Goal: Task Accomplishment & Management: Complete application form

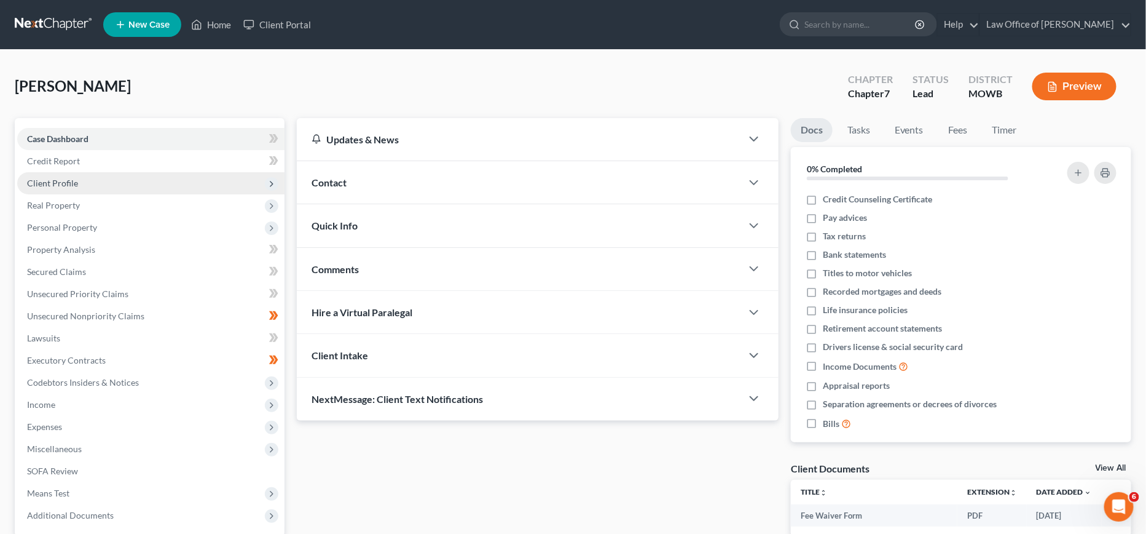
click at [167, 183] on span "Client Profile" at bounding box center [150, 183] width 267 height 22
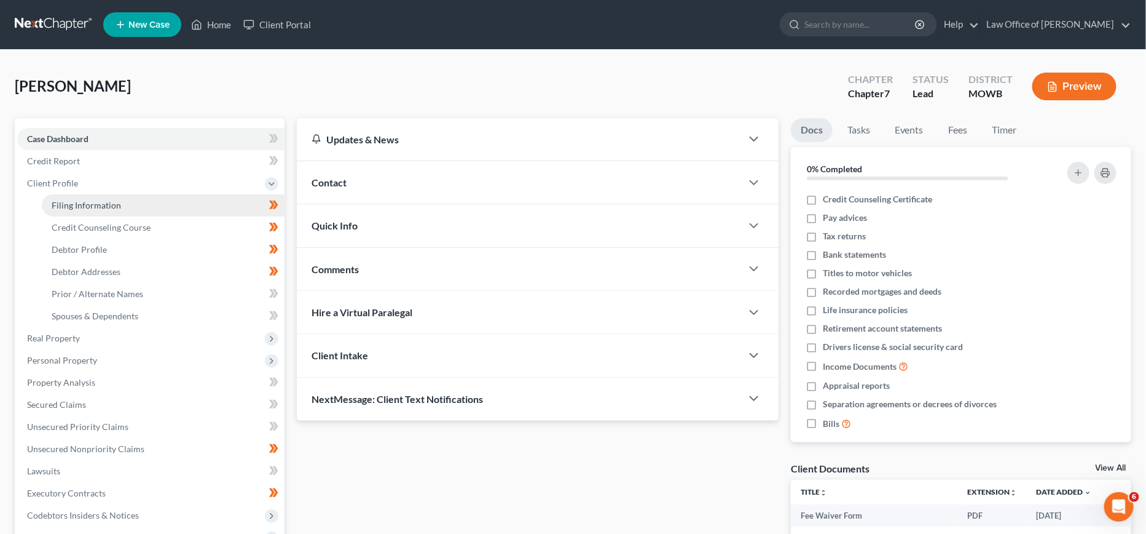
click at [160, 209] on link "Filing Information" at bounding box center [163, 205] width 243 height 22
select select "1"
select select "0"
select select "26"
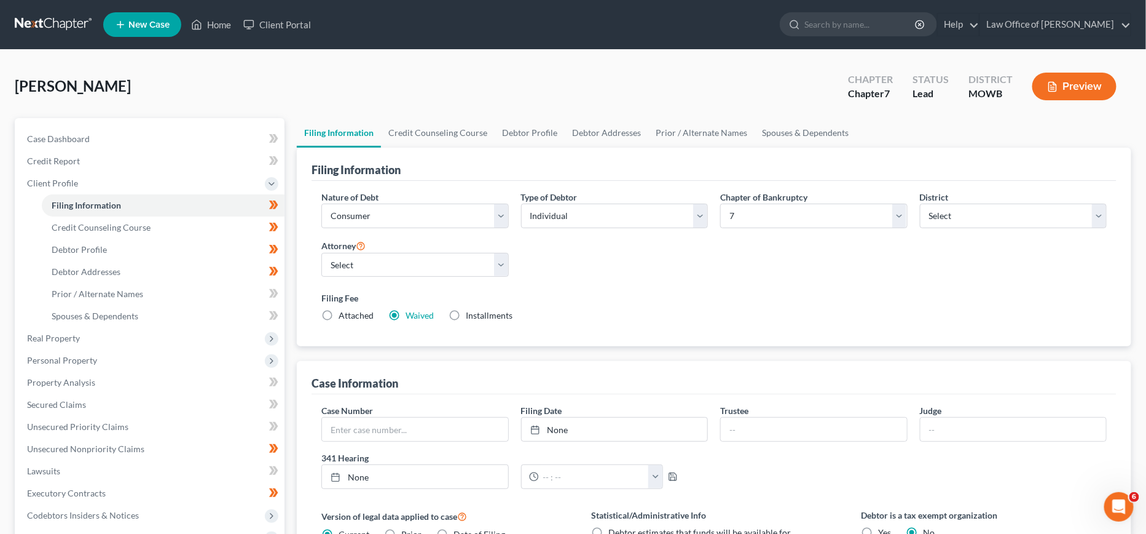
click at [406, 315] on label "Waived Waived" at bounding box center [420, 315] width 28 height 12
click at [411, 315] on input "Waived Waived" at bounding box center [415, 313] width 8 height 8
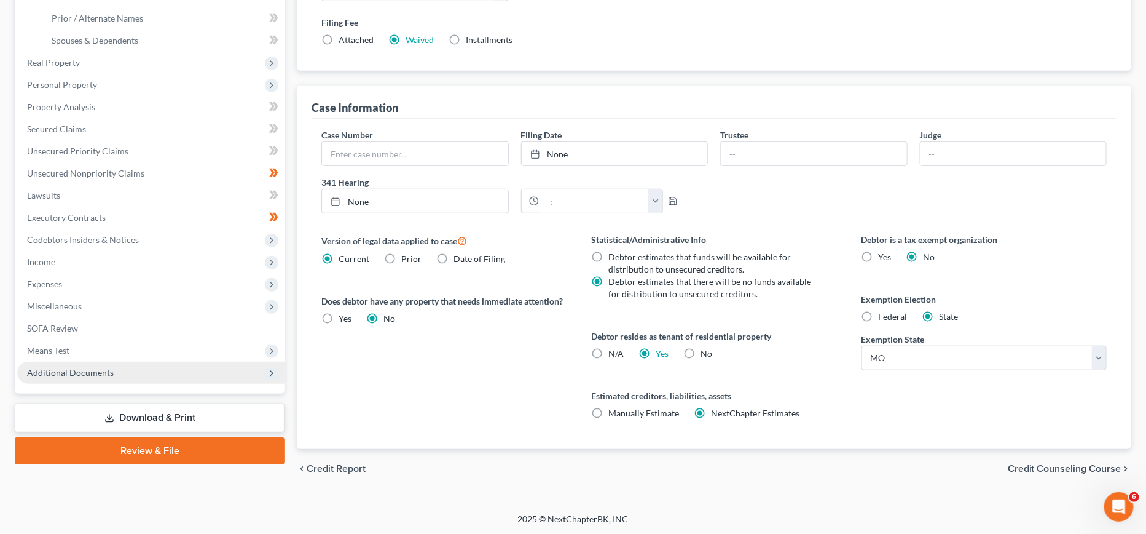
click at [153, 369] on span "Additional Documents" at bounding box center [150, 372] width 267 height 22
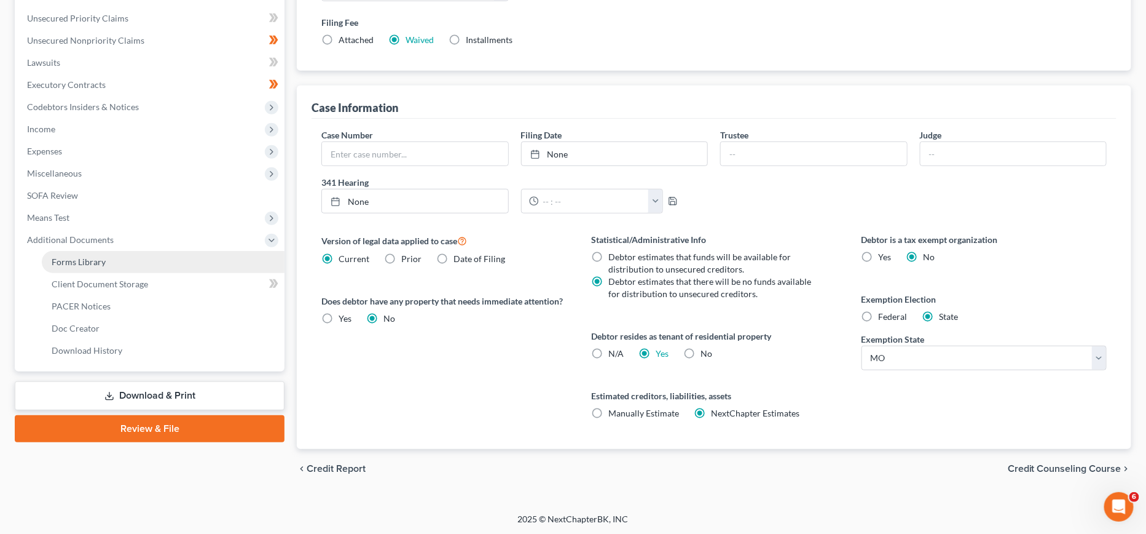
click at [152, 258] on link "Forms Library" at bounding box center [163, 262] width 243 height 22
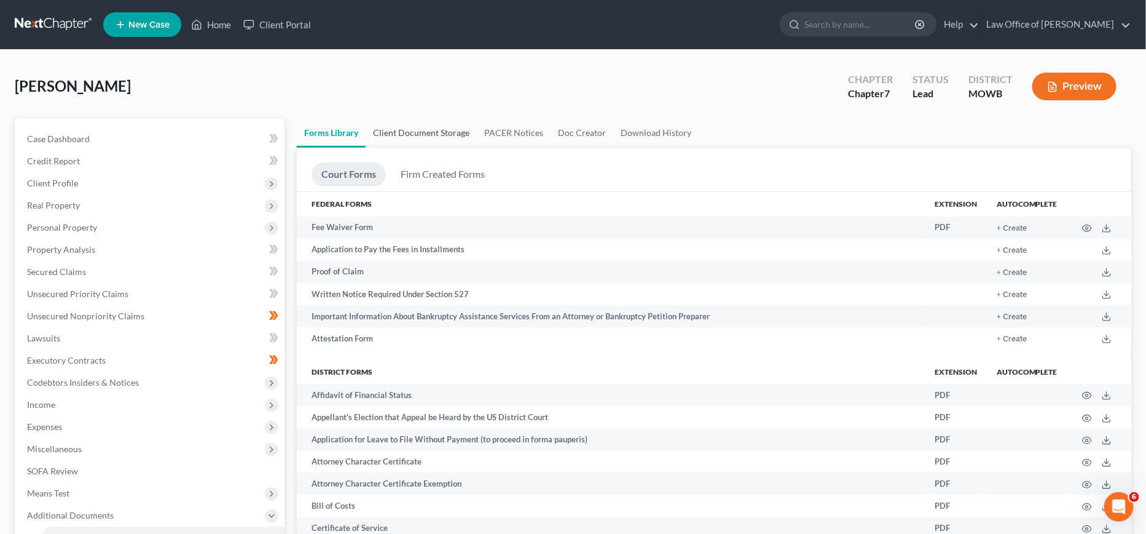
click at [408, 134] on link "Client Document Storage" at bounding box center [421, 133] width 111 height 30
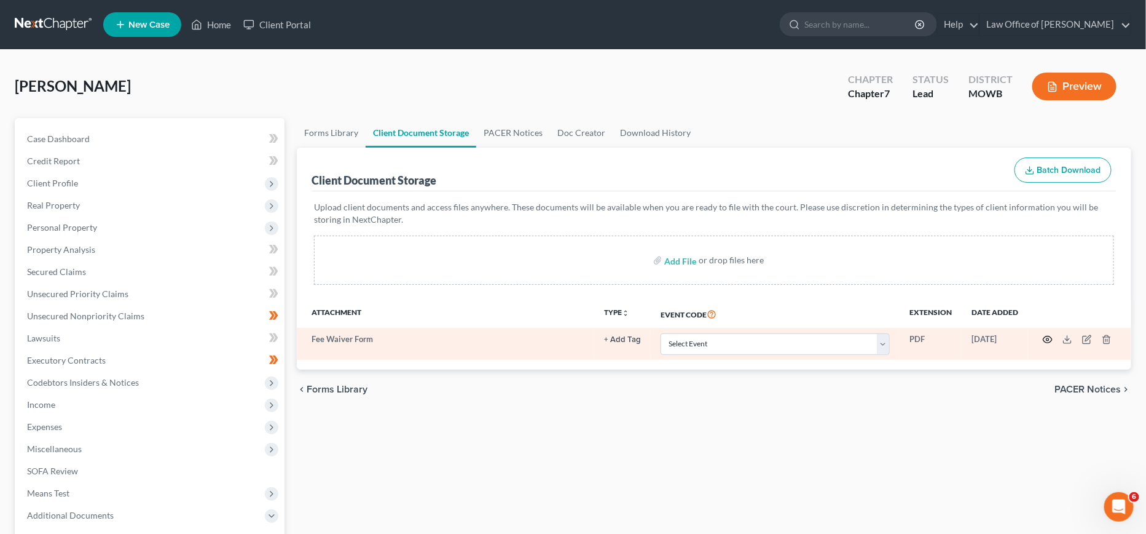
click at [1049, 339] on icon "button" at bounding box center [1048, 339] width 10 height 10
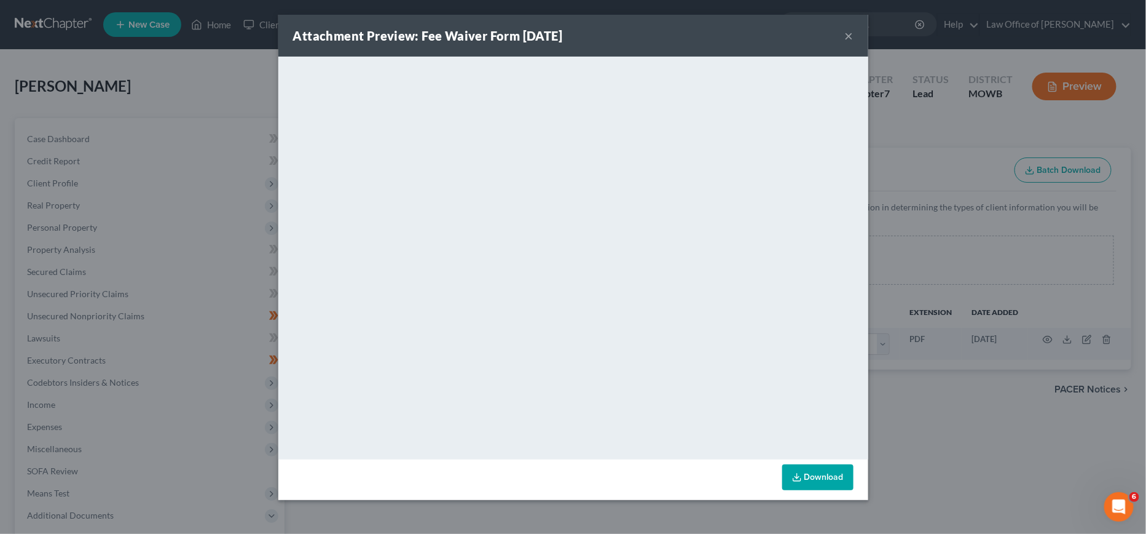
click at [851, 37] on button "×" at bounding box center [849, 35] width 9 height 15
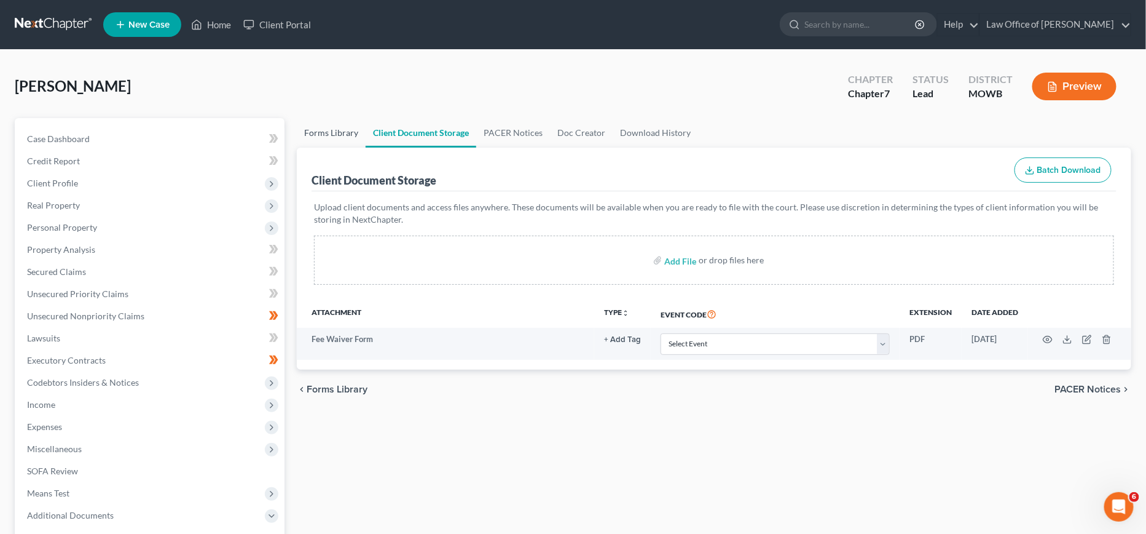
click at [346, 131] on link "Forms Library" at bounding box center [331, 133] width 69 height 30
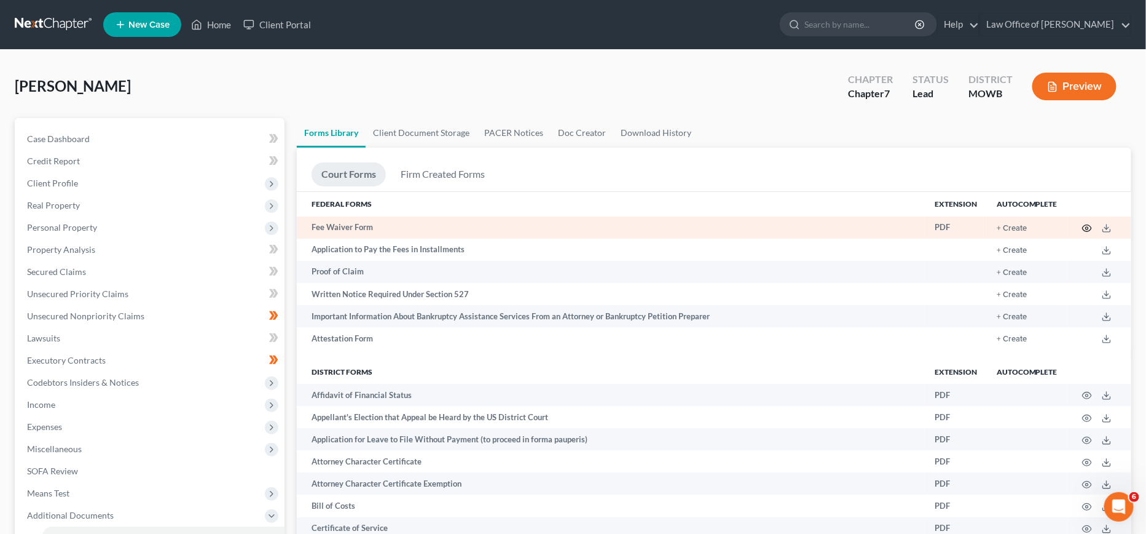
click at [1087, 229] on circle "button" at bounding box center [1087, 228] width 2 height 2
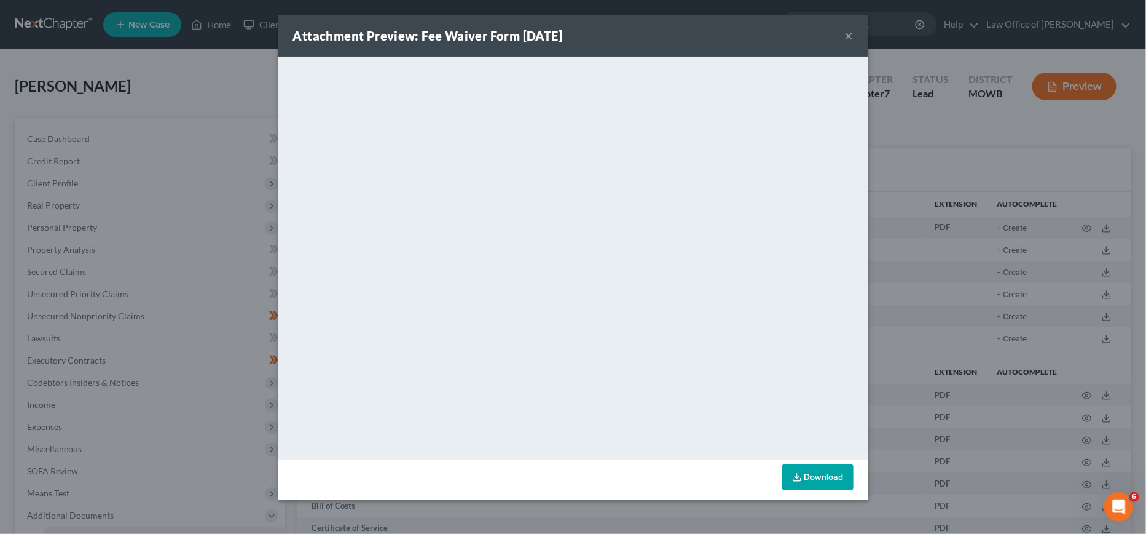
click at [850, 37] on button "×" at bounding box center [849, 35] width 9 height 15
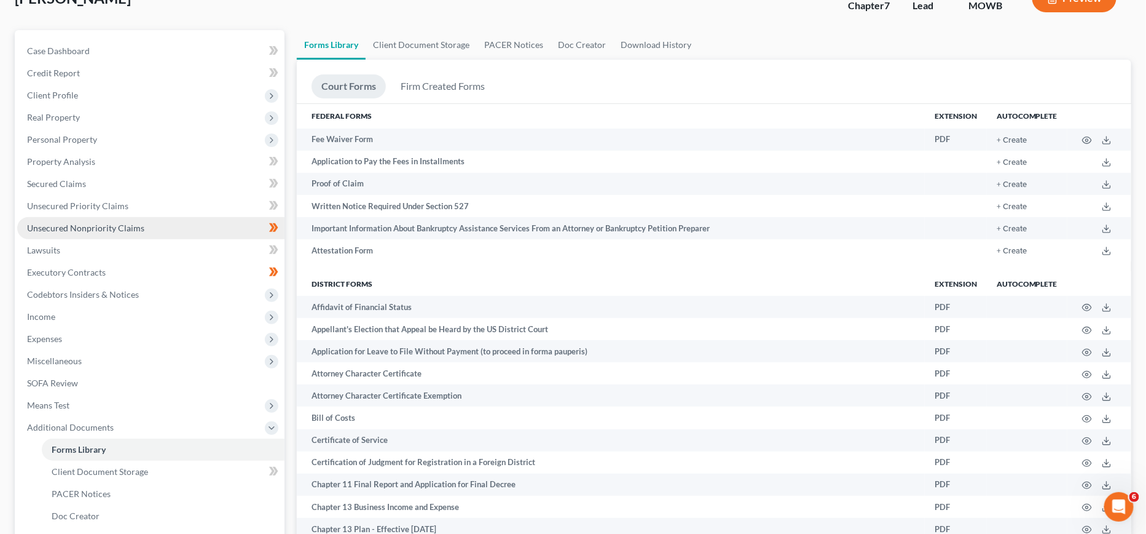
scroll to position [94, 0]
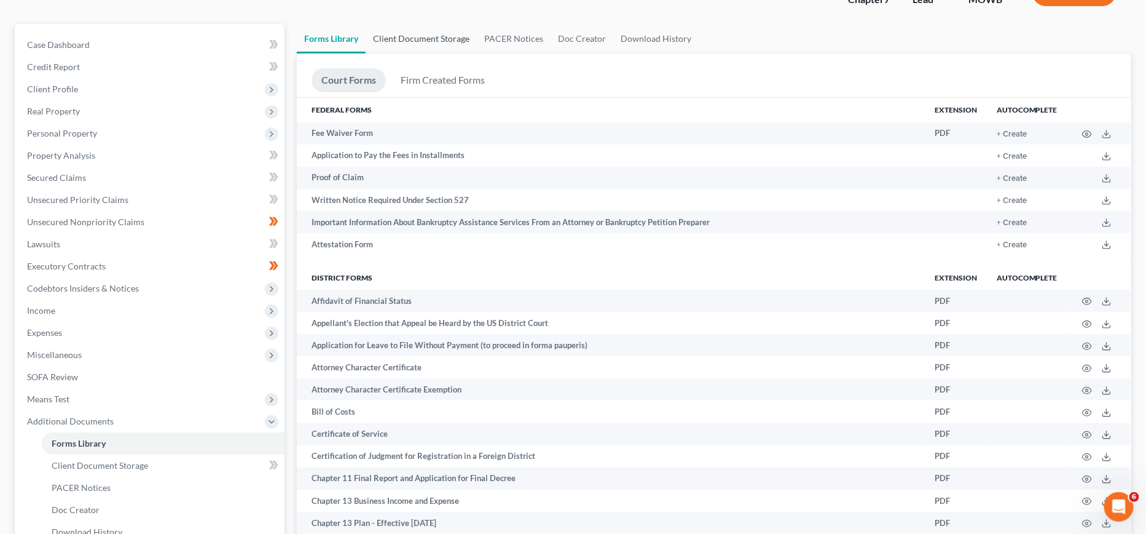
click at [419, 33] on link "Client Document Storage" at bounding box center [421, 39] width 111 height 30
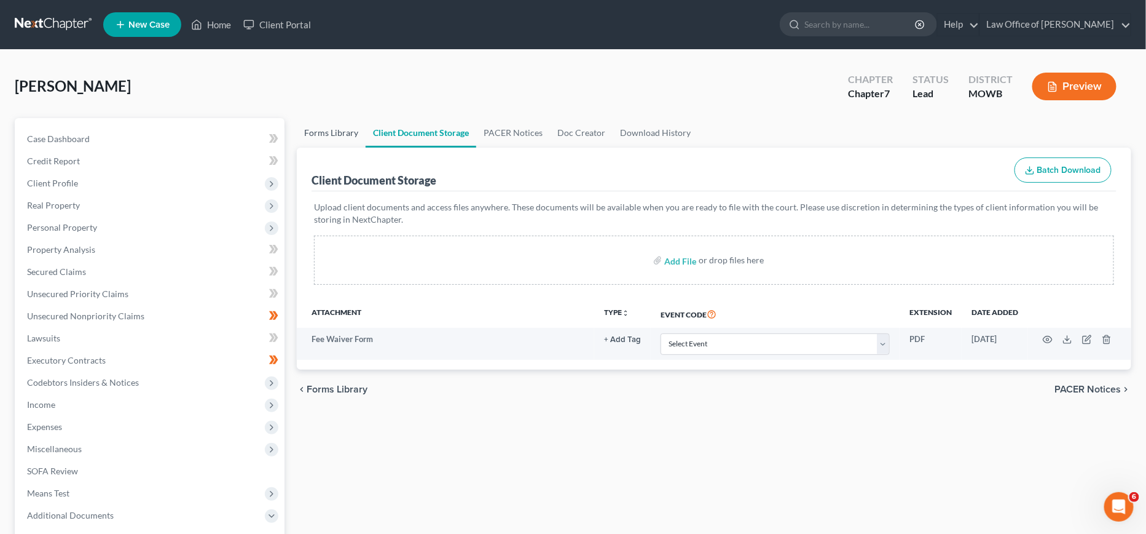
click at [314, 123] on link "Forms Library" at bounding box center [331, 133] width 69 height 30
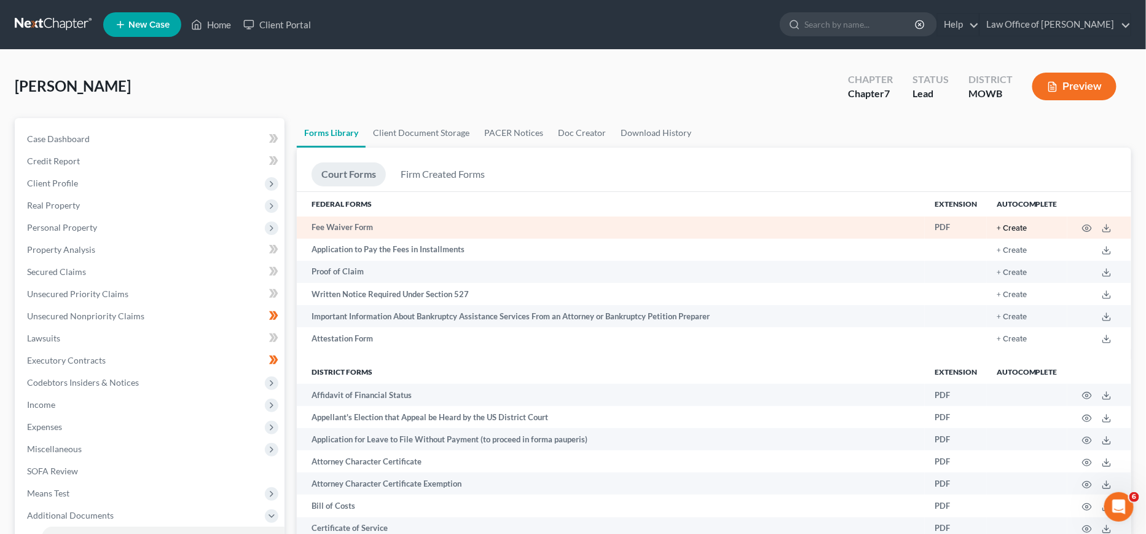
click at [1019, 227] on button "+ Create" at bounding box center [1012, 228] width 30 height 8
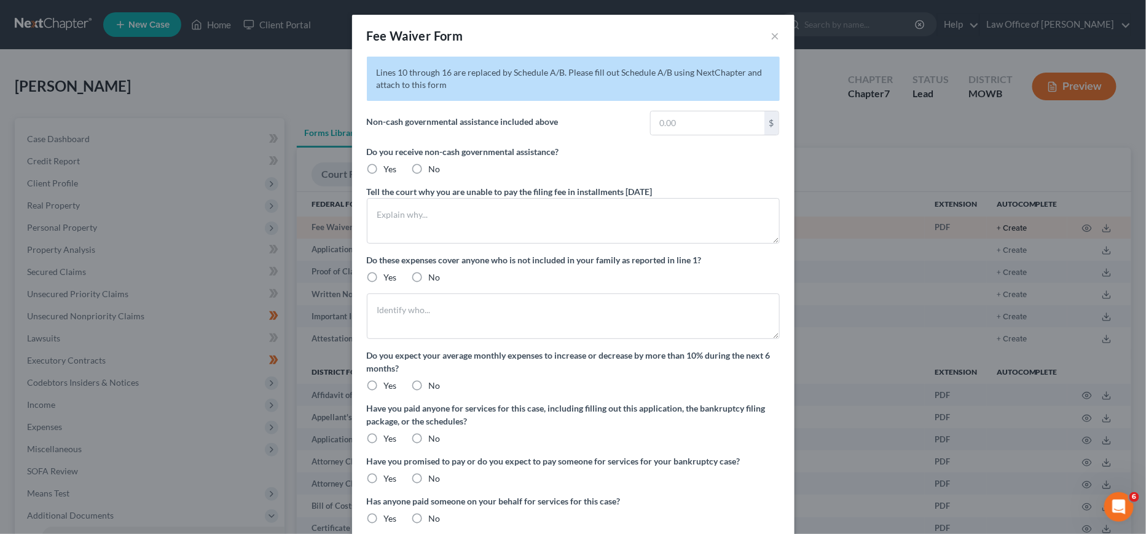
type input "20.00"
radio input "true"
type textarea "$20.00 per month in food stamps"
type textarea "Monthly ss income $1568.00 which barely covers basic living expenses for myself…"
radio input "true"
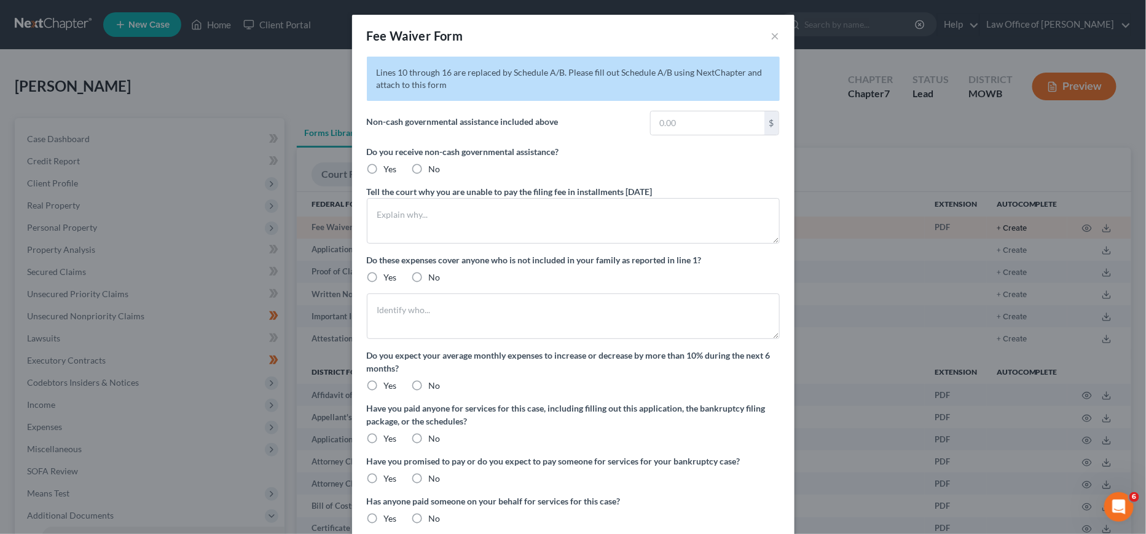
type textarea "Incarcerated son."
radio input "true"
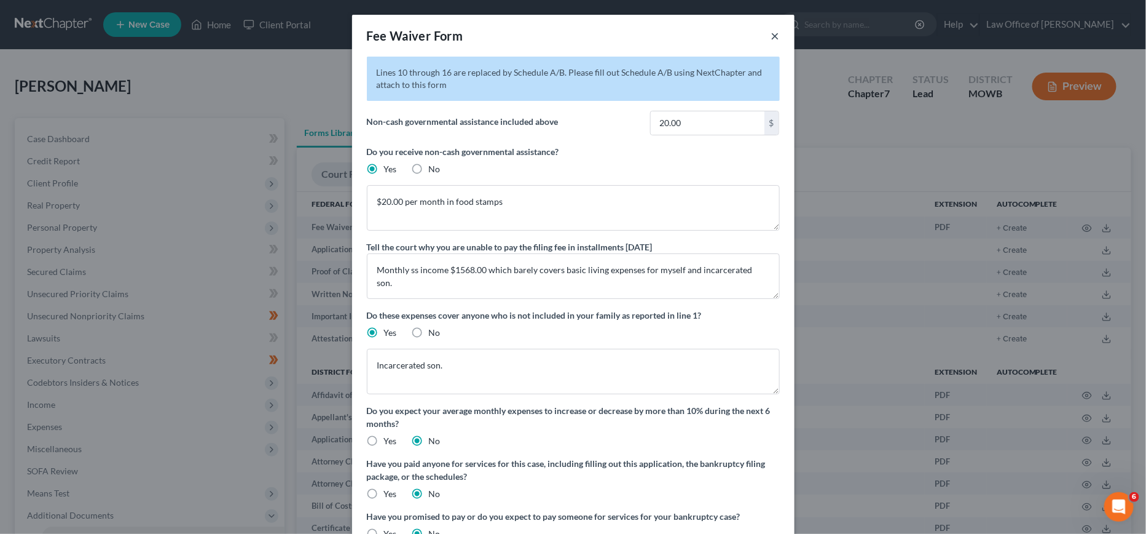
click at [778, 32] on button "×" at bounding box center [775, 35] width 9 height 15
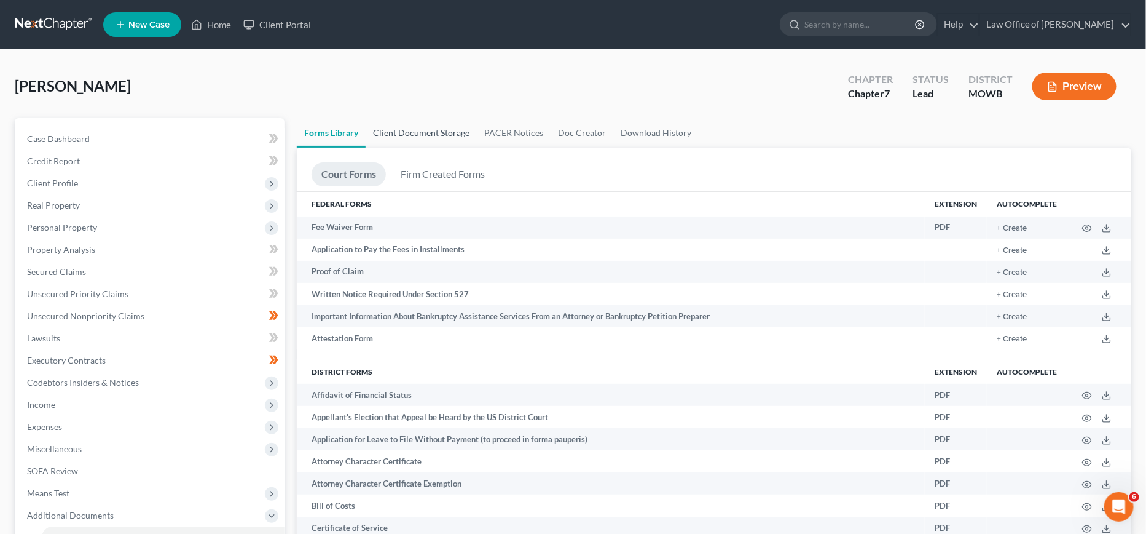
click at [383, 132] on link "Client Document Storage" at bounding box center [421, 133] width 111 height 30
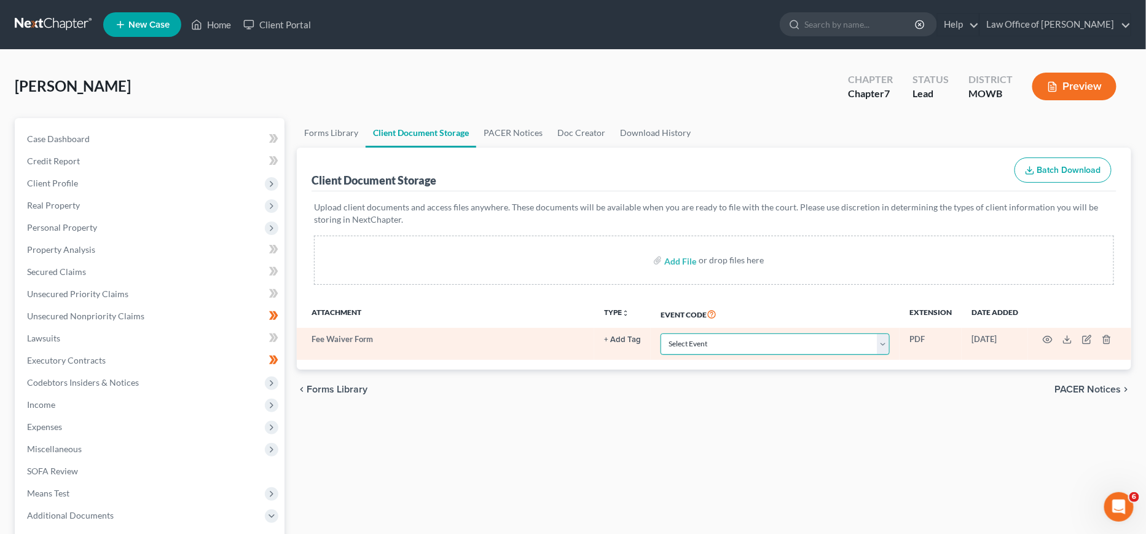
click at [811, 351] on select "Select Event 20 Largest Unsecured Creditors Affidavit re: NO Tax Returns Amende…" at bounding box center [775, 344] width 229 height 22
click at [795, 344] on select "Select Event 20 Largest Unsecured Creditors Affidavit re: NO Tax Returns Amende…" at bounding box center [775, 344] width 229 height 22
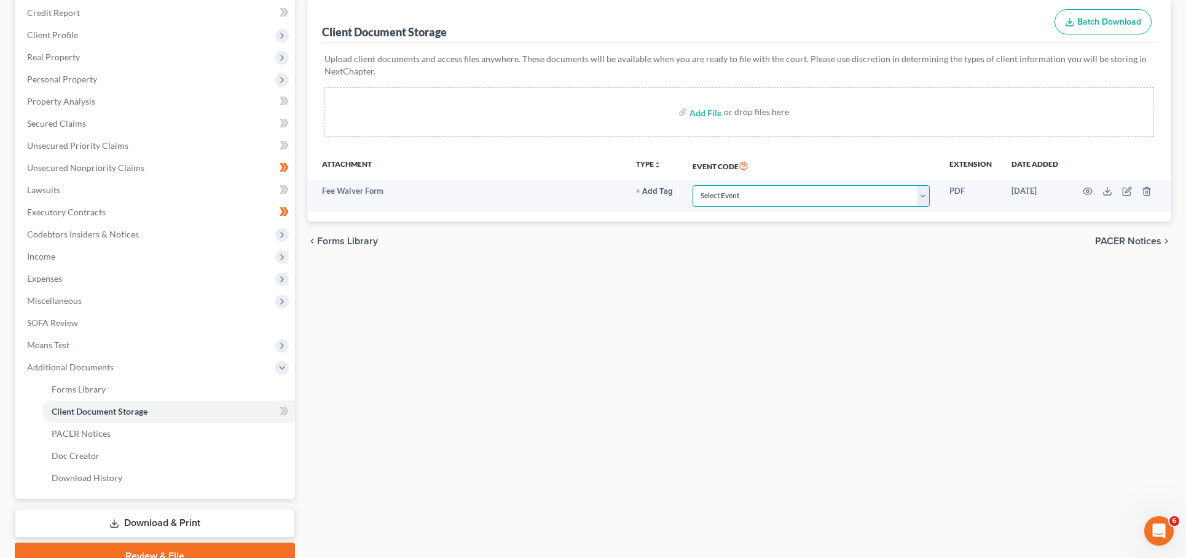
scroll to position [205, 0]
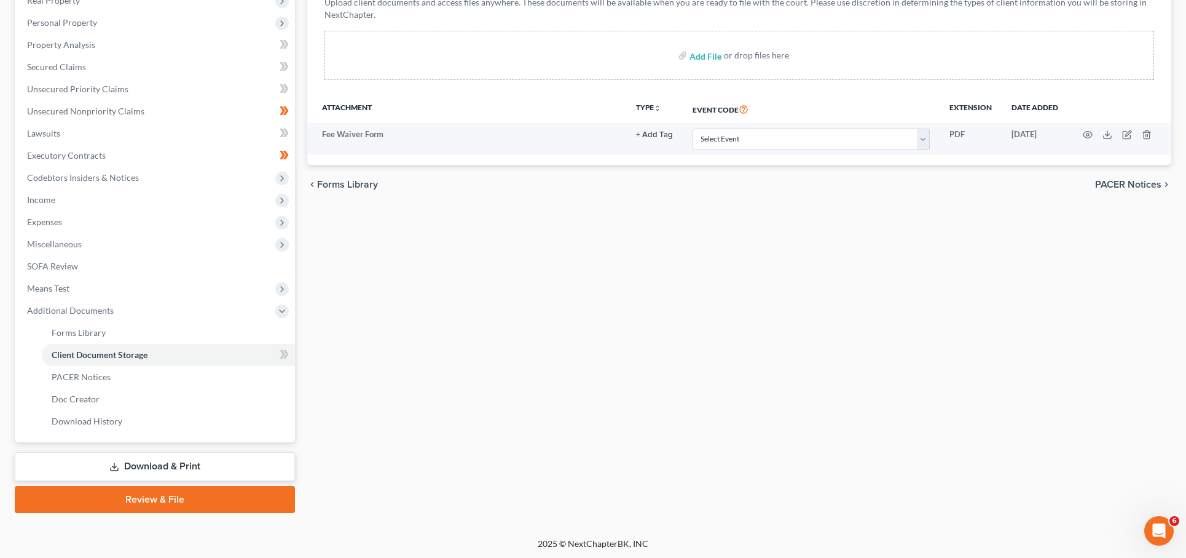
click at [172, 495] on link "Review & File" at bounding box center [155, 499] width 280 height 27
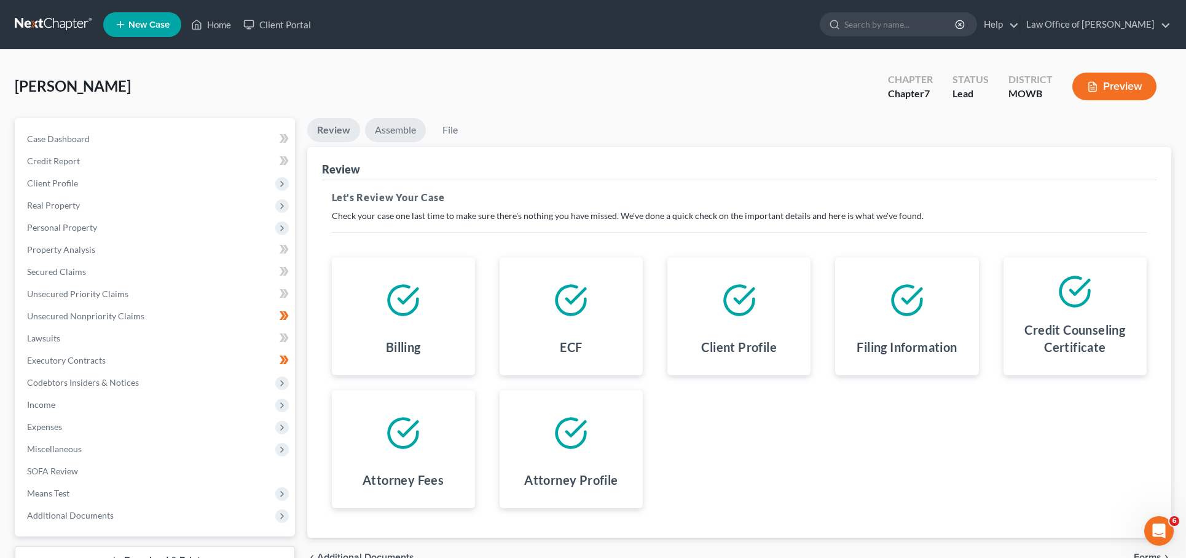
click at [401, 127] on link "Assemble" at bounding box center [395, 130] width 61 height 24
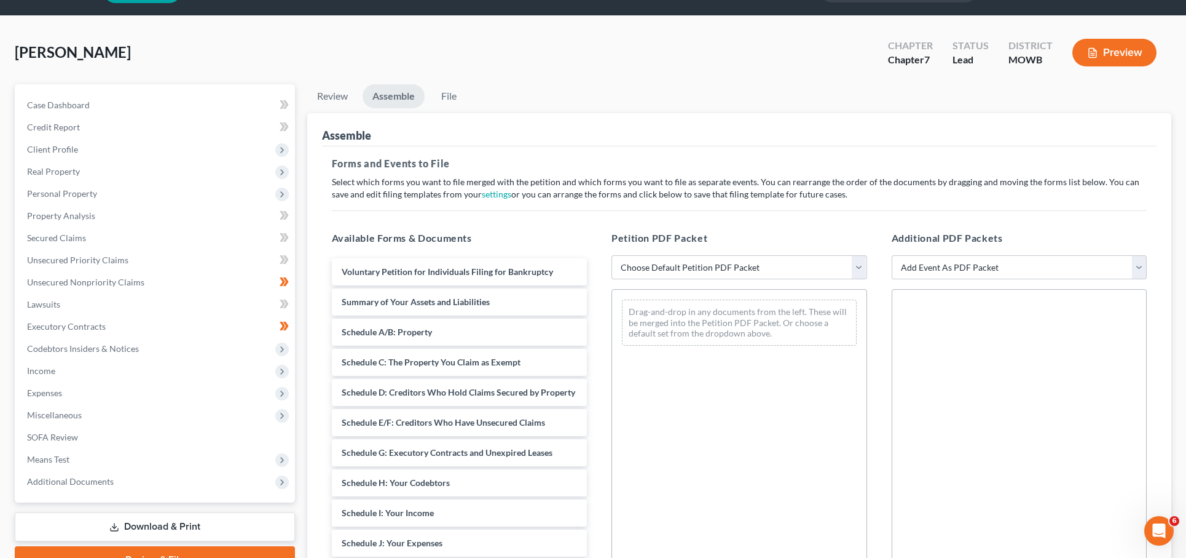
scroll to position [44, 0]
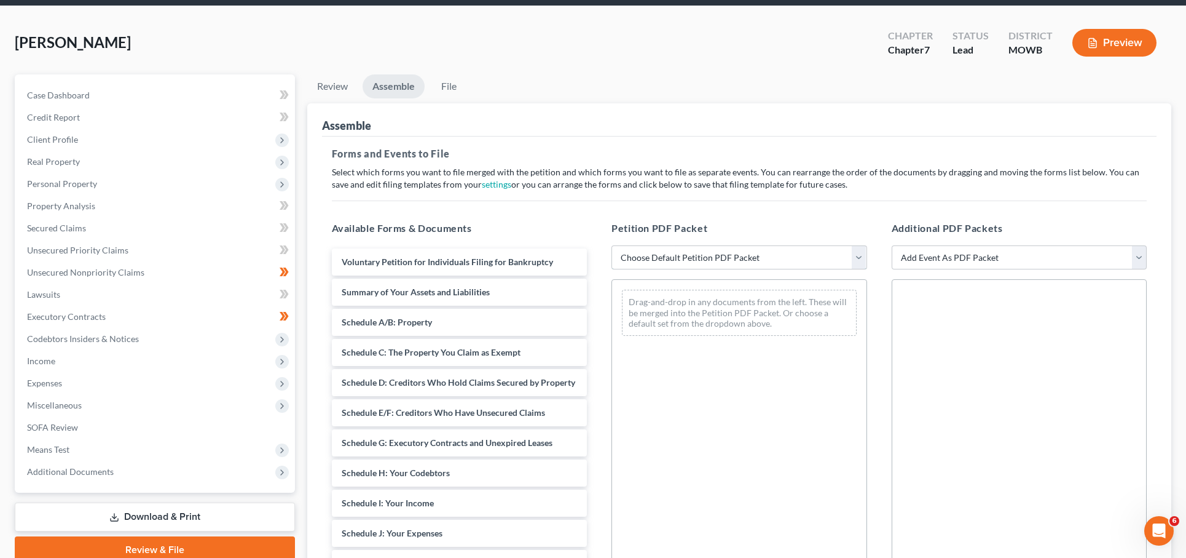
click at [685, 262] on select "Choose Default Petition PDF Packet Complete Bankruptcy Petition (all forms and …" at bounding box center [740, 257] width 256 height 25
select select "0"
click at [612, 245] on select "Choose Default Petition PDF Packet Complete Bankruptcy Petition (all forms and …" at bounding box center [740, 257] width 256 height 25
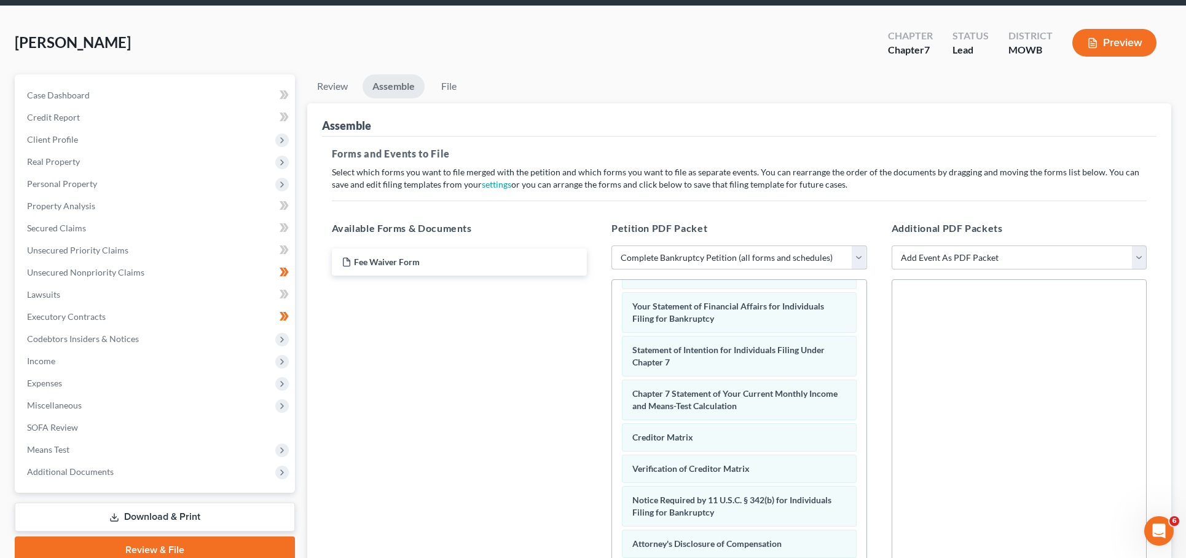
scroll to position [213, 0]
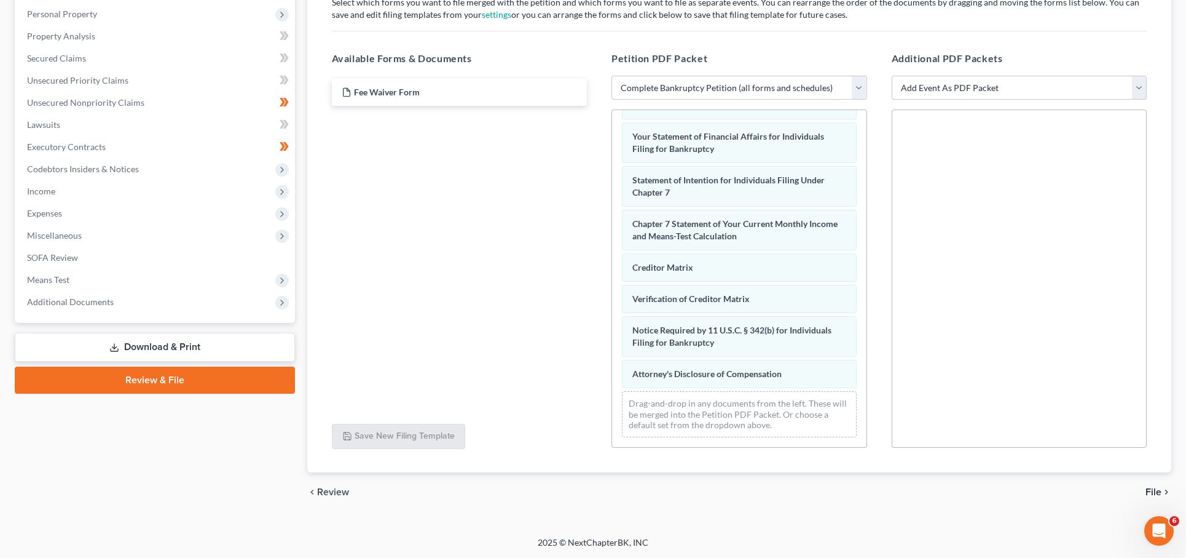
click at [1012, 86] on select "Add Event As PDF Packet Affidavit re: NO Tax Returns Amended Matrix Adding Cred…" at bounding box center [1020, 88] width 256 height 25
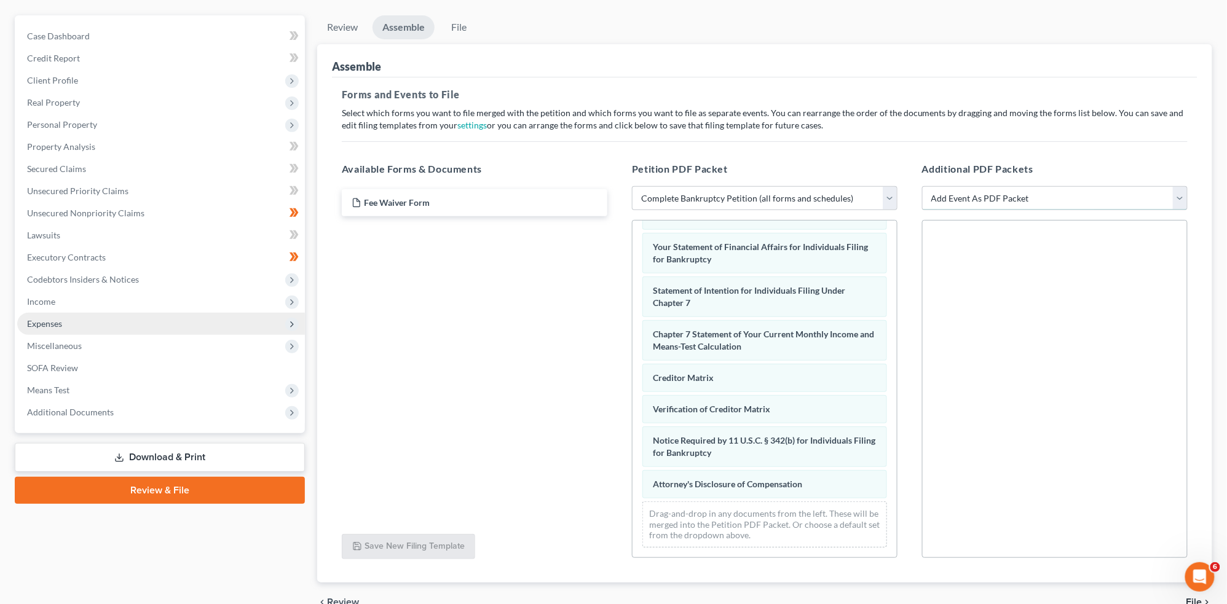
scroll to position [167, 0]
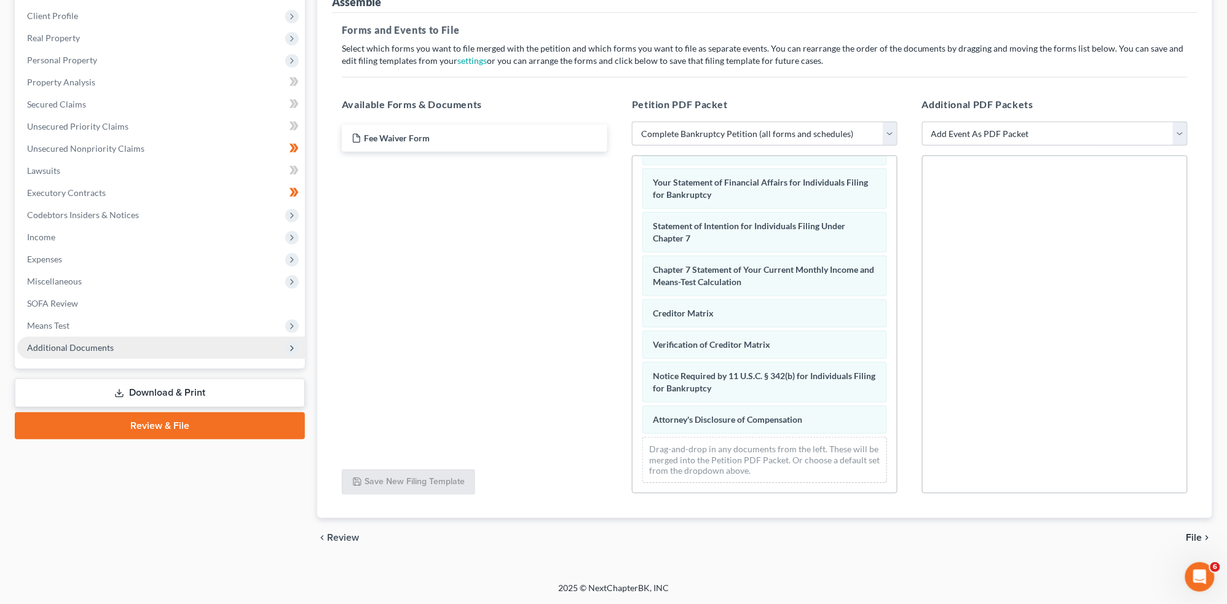
click at [128, 344] on span "Additional Documents" at bounding box center [161, 348] width 288 height 22
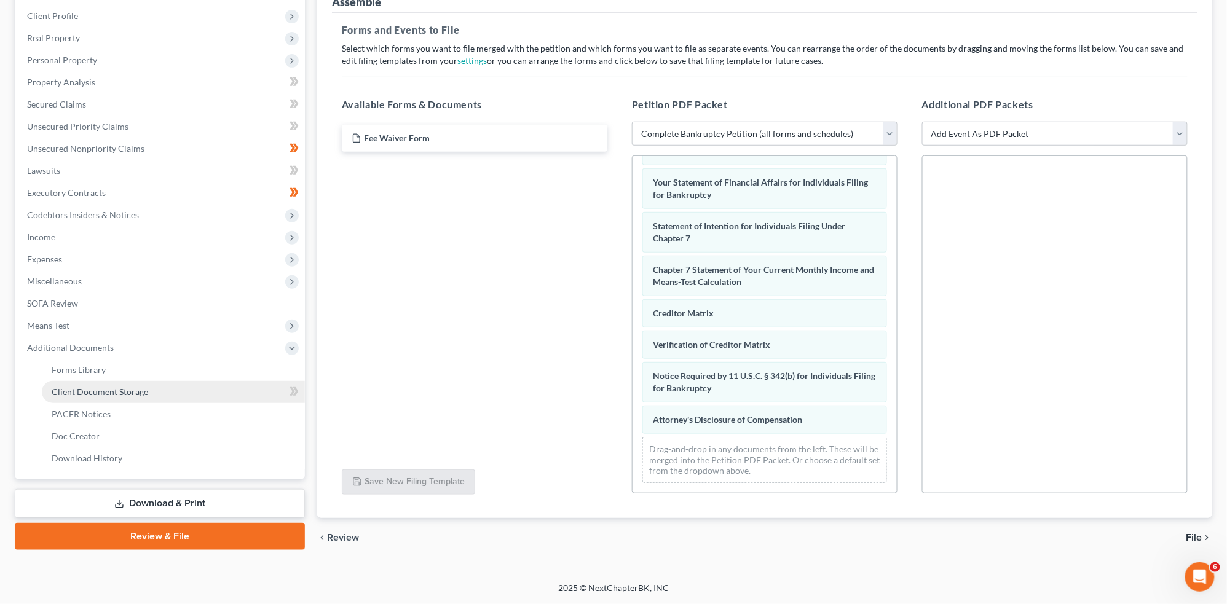
click at [141, 384] on link "Client Document Storage" at bounding box center [173, 392] width 263 height 22
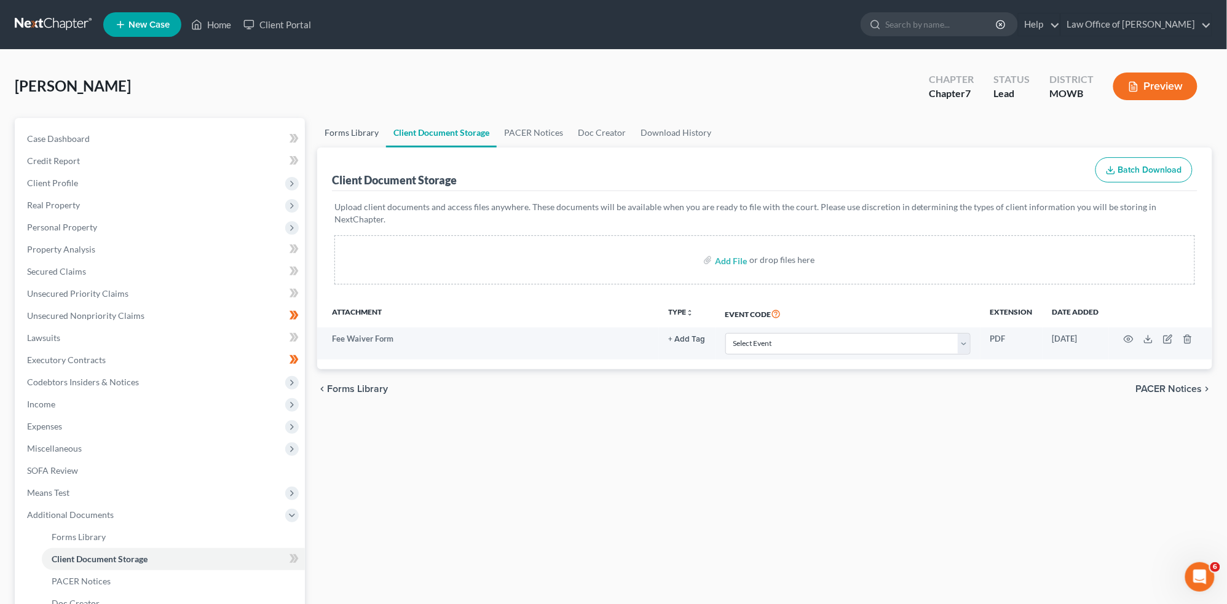
click at [353, 120] on link "Forms Library" at bounding box center [351, 133] width 69 height 30
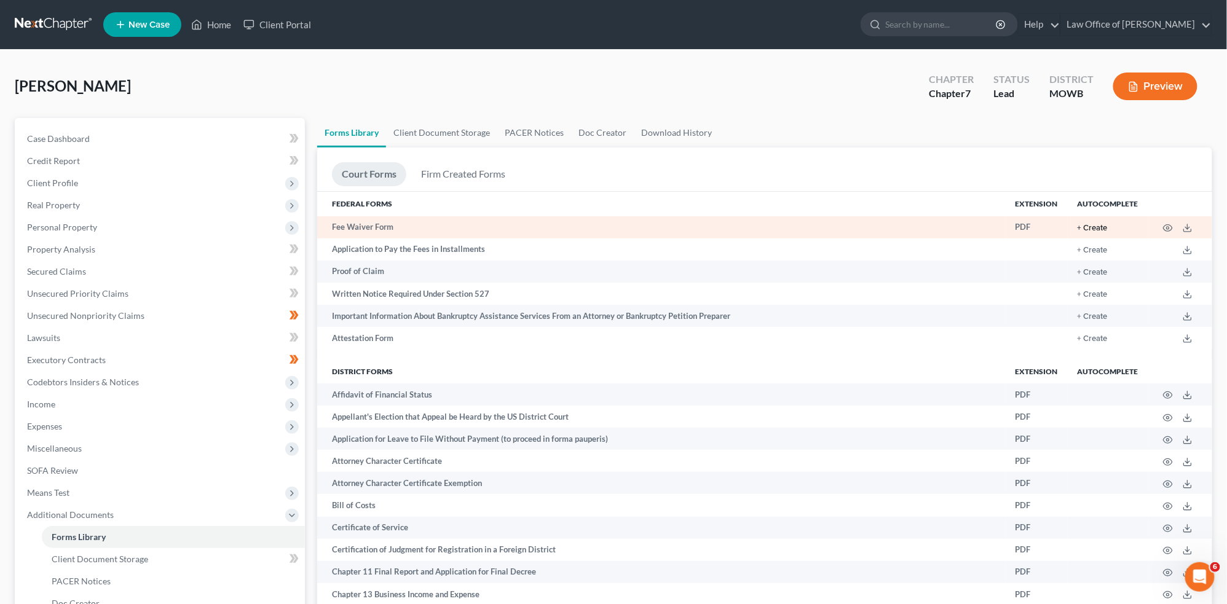
click at [1098, 228] on button "+ Create" at bounding box center [1093, 228] width 30 height 8
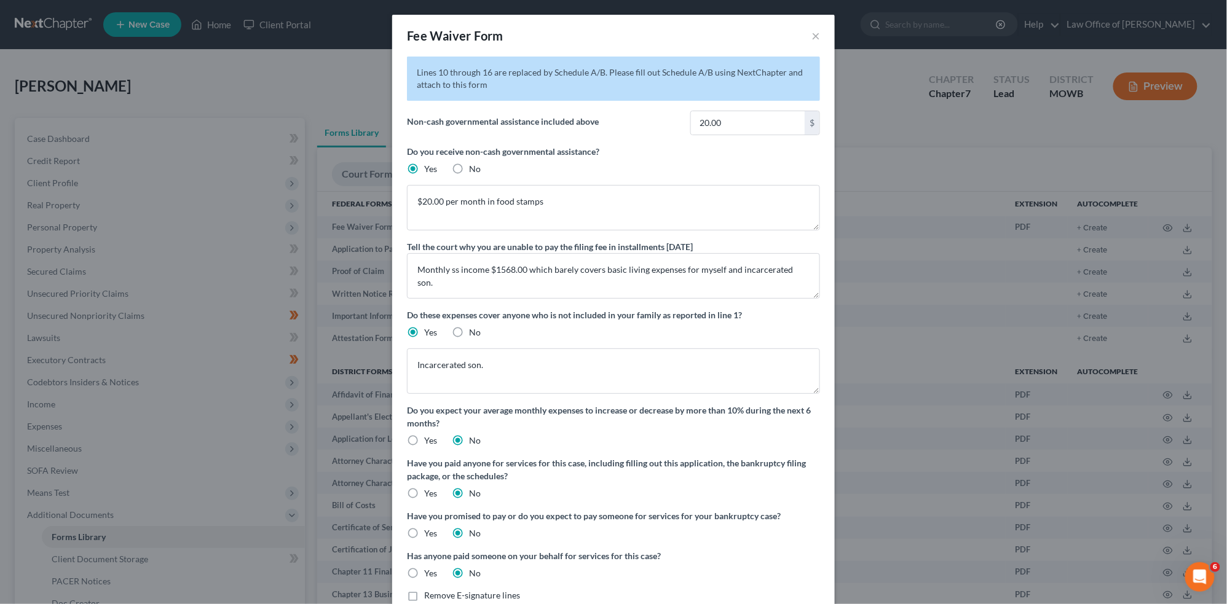
scroll to position [74, 0]
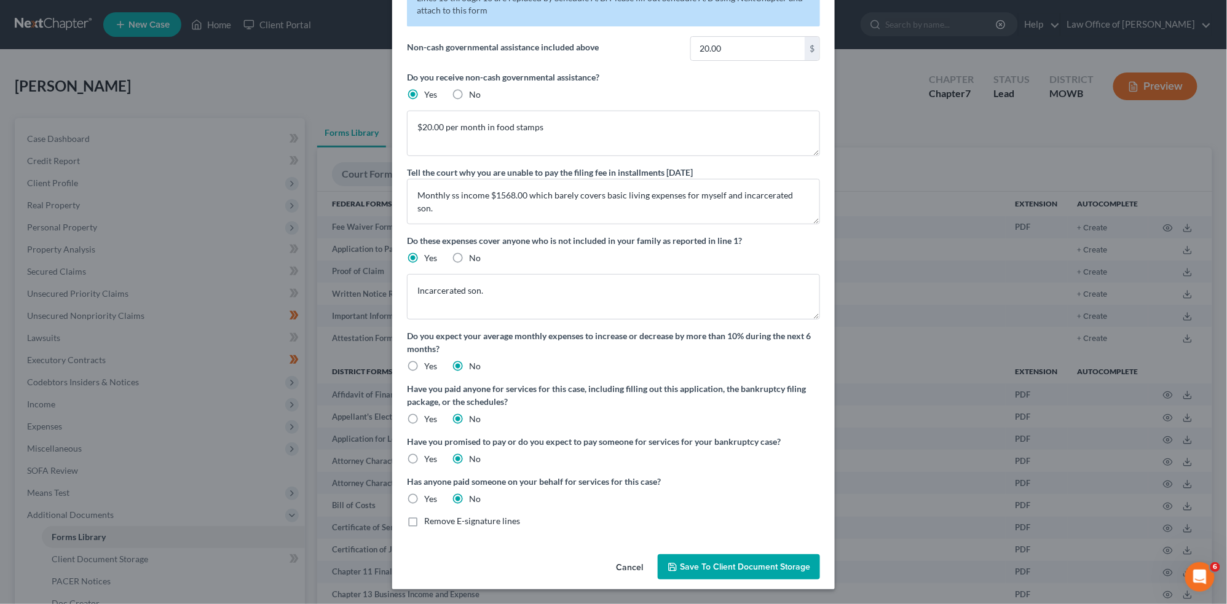
click at [730, 533] on span "Save to Client Document Storage" at bounding box center [745, 567] width 130 height 10
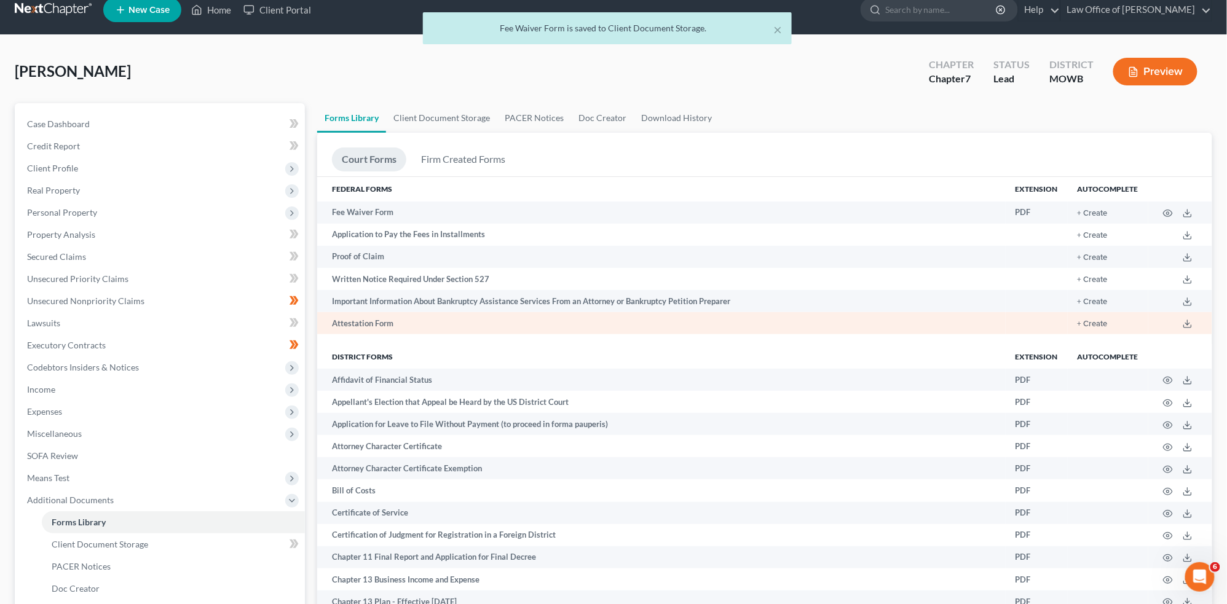
scroll to position [22, 0]
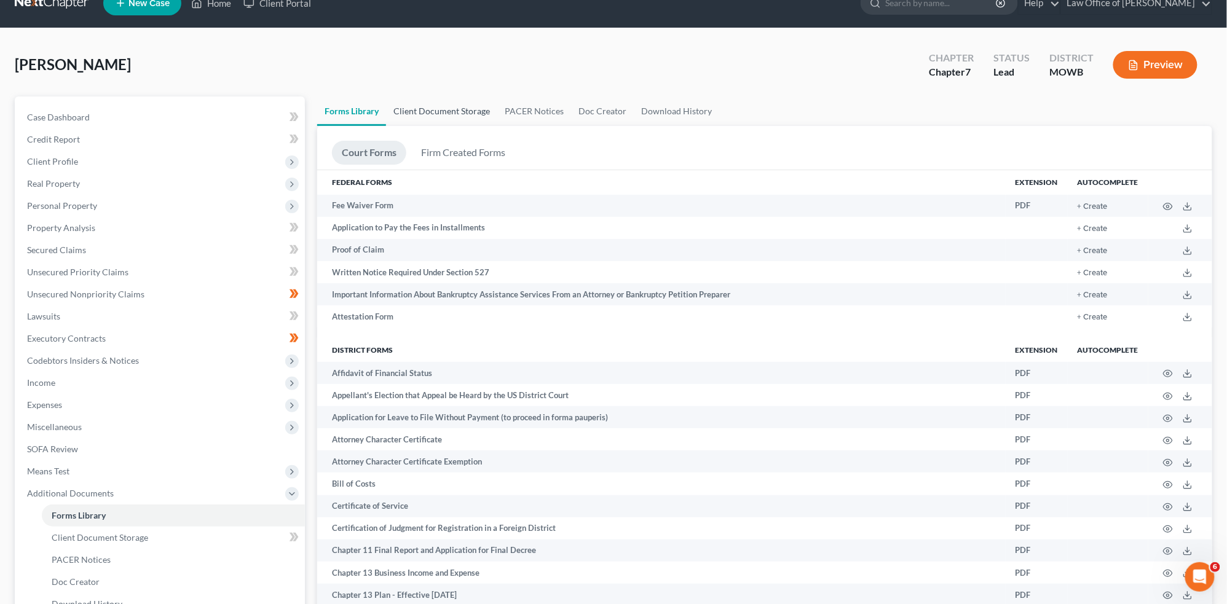
click at [440, 106] on link "Client Document Storage" at bounding box center [441, 112] width 111 height 30
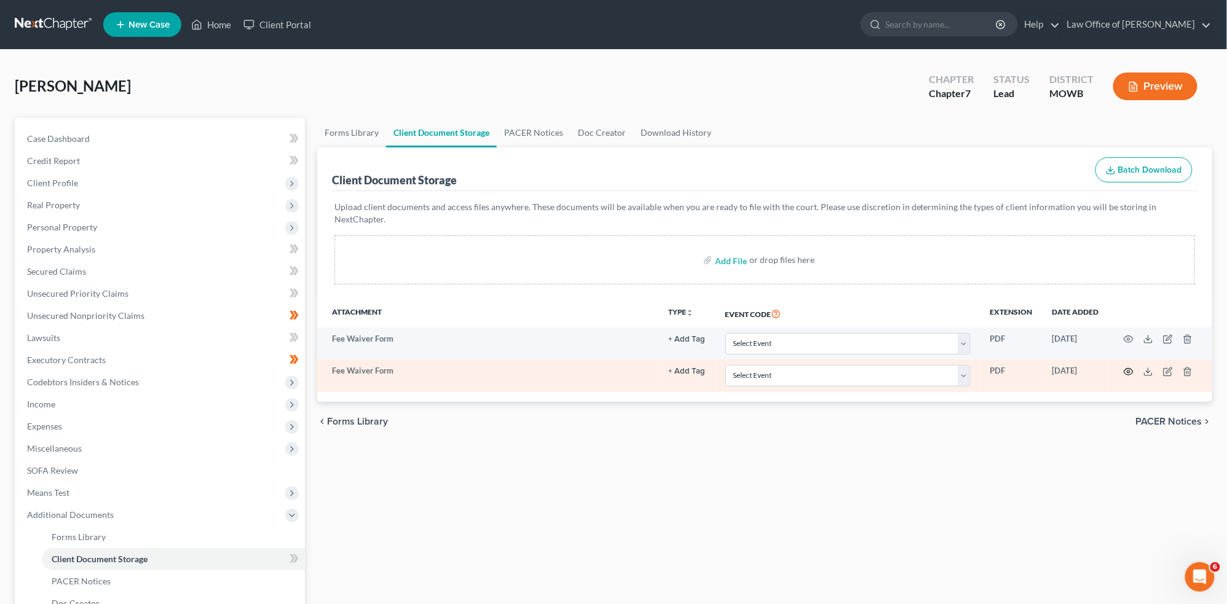
click at [1130, 371] on circle "button" at bounding box center [1128, 372] width 2 height 2
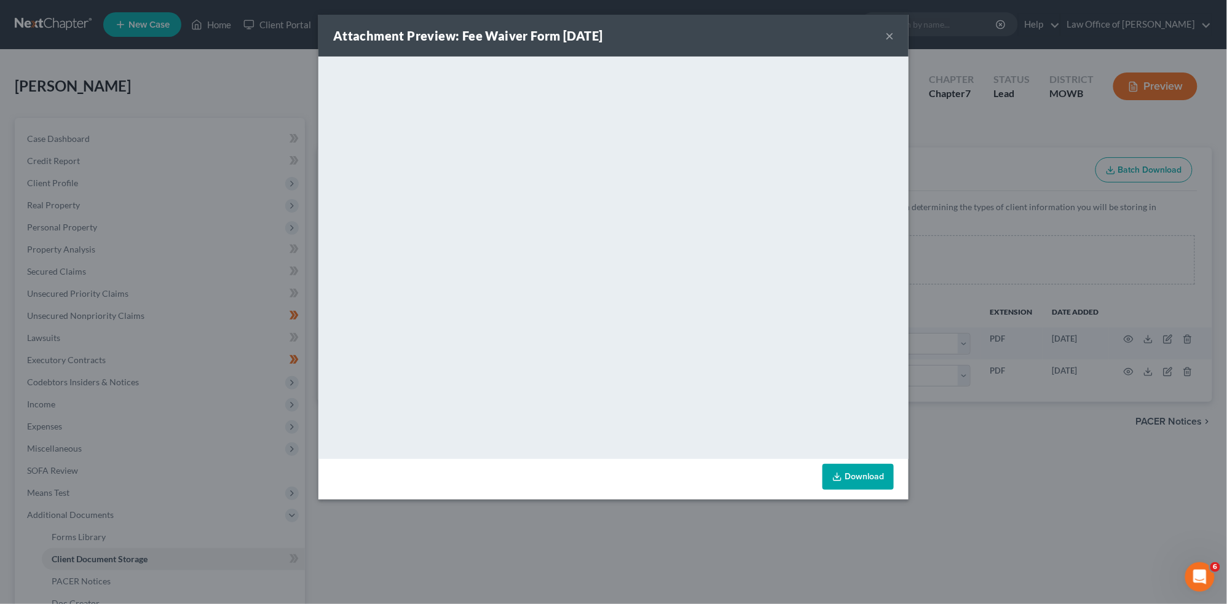
click at [602, 533] on div "Attachment Preview: Fee Waiver Form [DATE] × <object ng-attr-data='[URL][DOMAIN…" at bounding box center [613, 302] width 1227 height 604
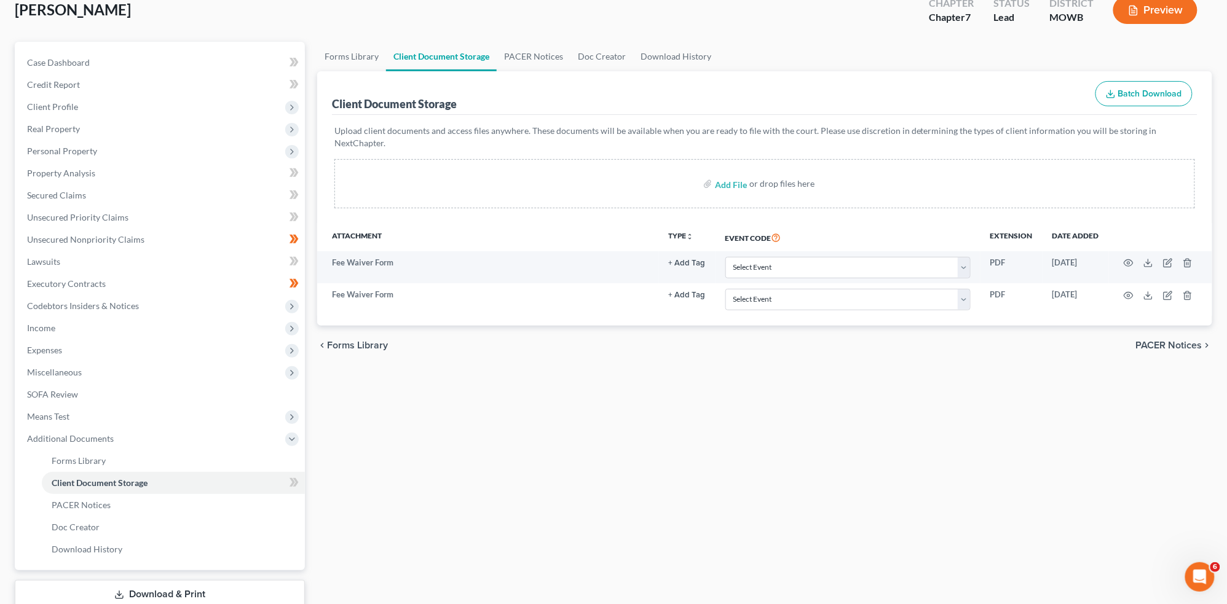
scroll to position [78, 0]
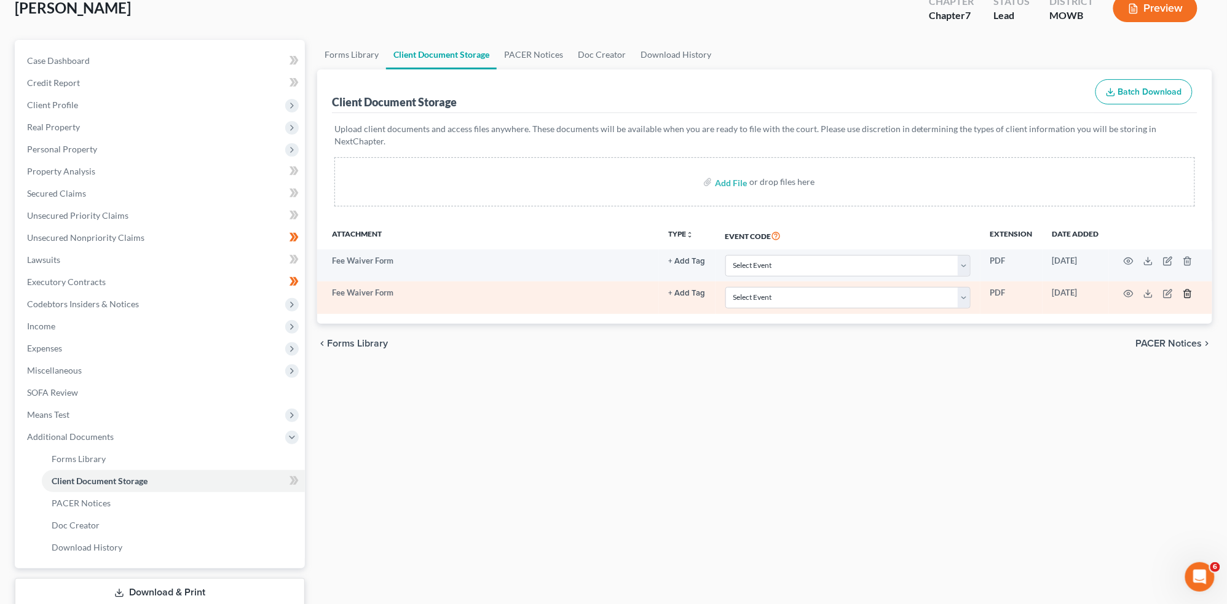
click at [1146, 293] on line "button" at bounding box center [1188, 294] width 0 height 2
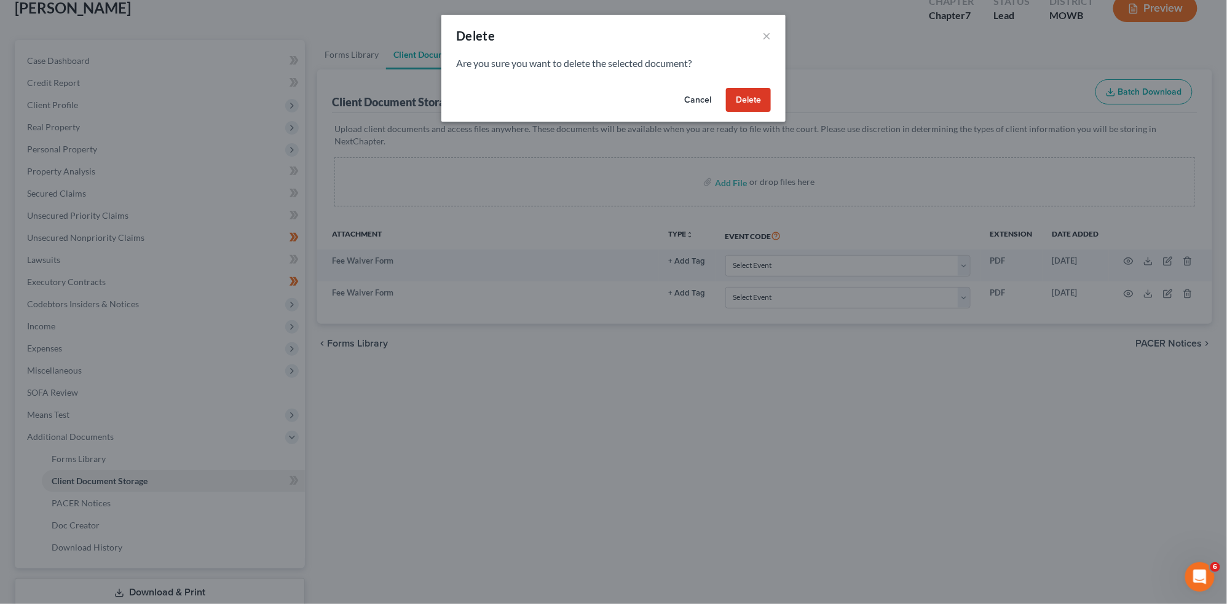
click at [744, 100] on button "Delete" at bounding box center [748, 100] width 45 height 25
